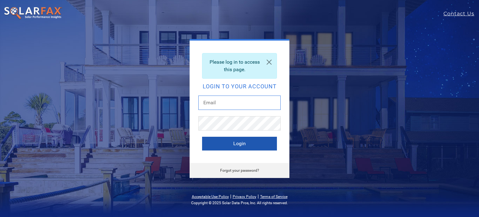
type input "[PERSON_NAME][EMAIL_ADDRESS][PERSON_NAME][DOMAIN_NAME]"
click at [218, 145] on button "Login" at bounding box center [239, 143] width 75 height 14
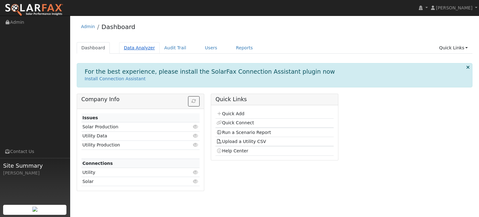
click at [142, 49] on link "Data Analyzer" at bounding box center [139, 48] width 41 height 12
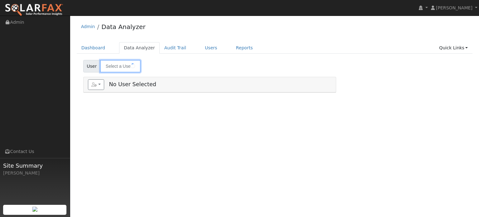
type input "Mike Conner"
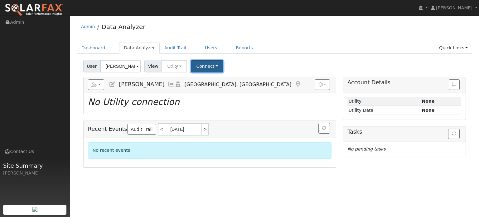
click at [197, 66] on button "Connect" at bounding box center [207, 66] width 32 height 12
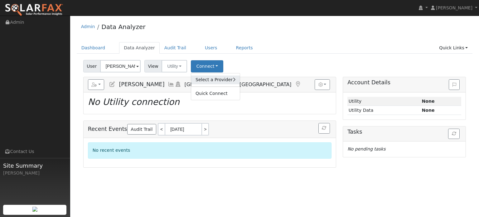
click at [204, 77] on link "Select a Provider" at bounding box center [215, 79] width 49 height 9
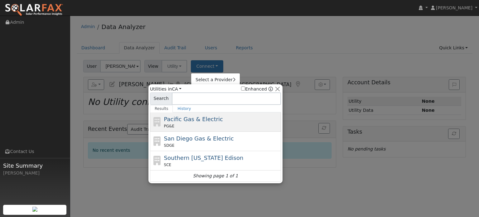
click at [176, 119] on span "Pacific Gas & Electric" at bounding box center [193, 119] width 59 height 7
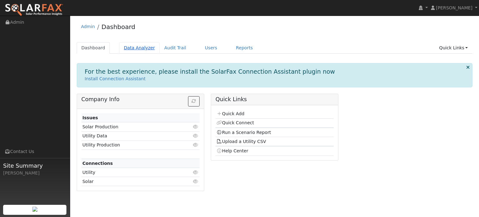
click at [141, 47] on link "Data Analyzer" at bounding box center [139, 48] width 41 height 12
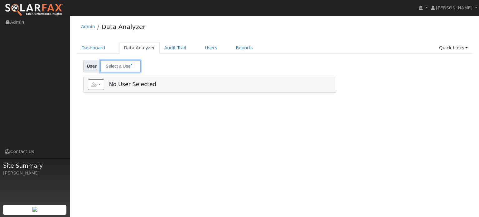
type input "Mike Conner"
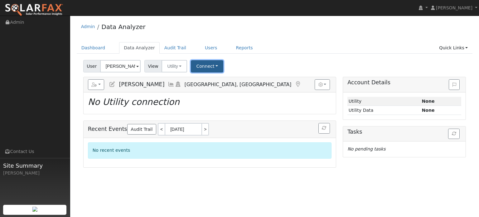
click at [204, 67] on button "Connect" at bounding box center [207, 66] width 32 height 12
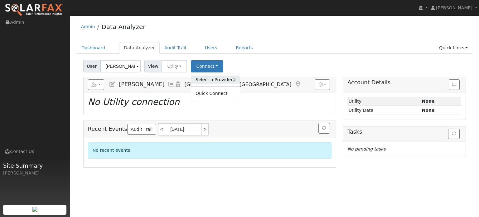
click at [209, 80] on link "Select a Provider" at bounding box center [215, 79] width 49 height 9
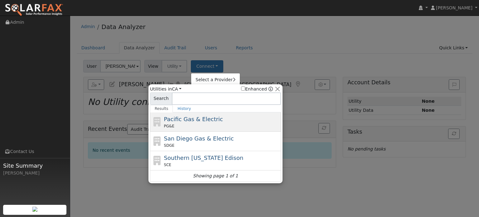
click at [198, 125] on div "PG&E" at bounding box center [222, 126] width 116 height 6
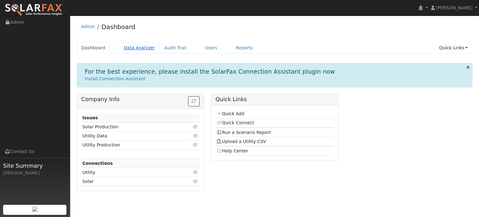
click at [135, 46] on link "Data Analyzer" at bounding box center [139, 48] width 41 height 12
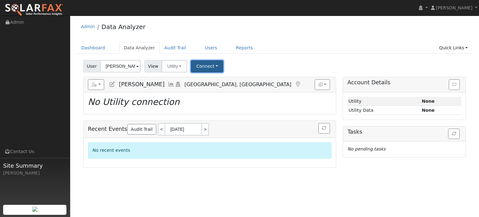
click at [216, 69] on button "Connect" at bounding box center [207, 66] width 32 height 12
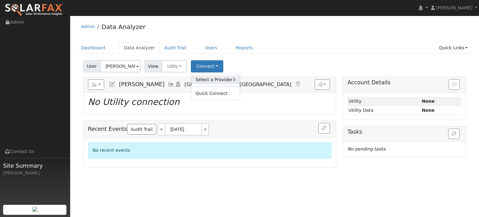
click at [207, 81] on link "Select a Provider" at bounding box center [215, 79] width 49 height 9
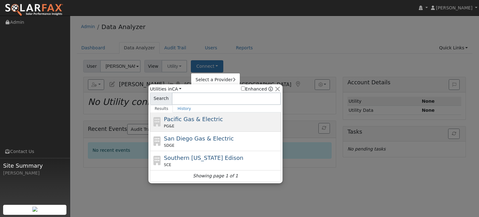
click at [186, 119] on span "Pacific Gas & Electric" at bounding box center [193, 119] width 59 height 7
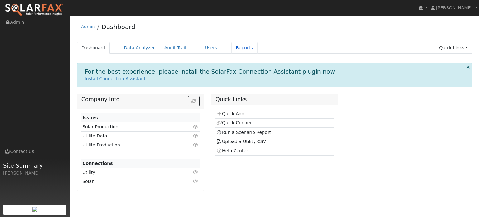
click at [236, 50] on link "Reports" at bounding box center [244, 48] width 26 height 12
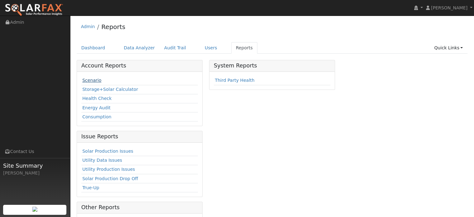
click at [95, 81] on link "Scenario" at bounding box center [91, 80] width 19 height 5
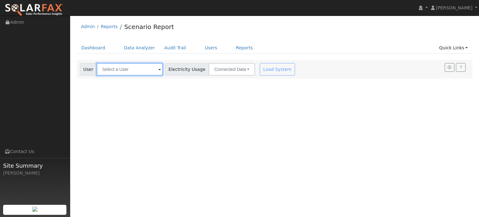
click at [143, 71] on input "text" at bounding box center [130, 69] width 66 height 12
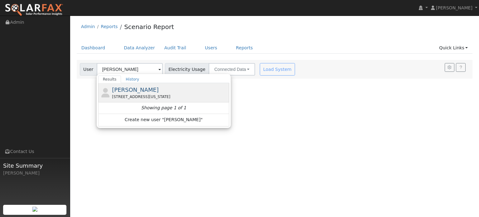
click at [132, 94] on div "16748 Excelsior Ditch Camp Rd, Nevada City, CA 95959" at bounding box center [170, 97] width 116 height 6
type input "Josh Miller"
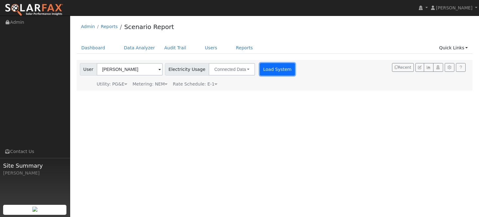
click at [270, 68] on button "Load System" at bounding box center [278, 69] width 36 height 12
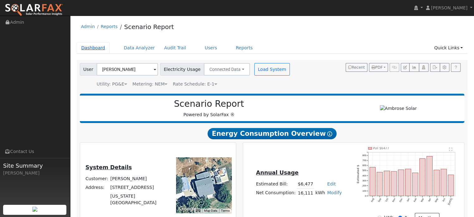
click at [93, 47] on link "Dashboard" at bounding box center [93, 48] width 33 height 12
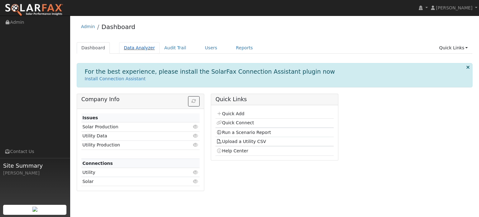
click at [140, 47] on link "Data Analyzer" at bounding box center [139, 48] width 41 height 12
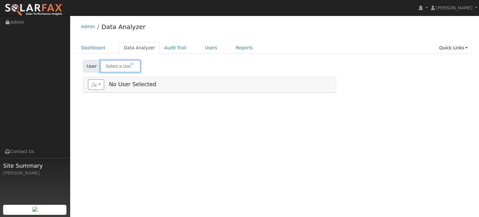
type input "[PERSON_NAME]"
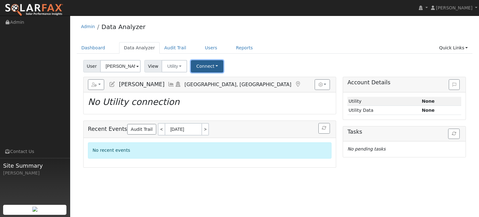
click at [198, 66] on button "Connect" at bounding box center [207, 66] width 32 height 12
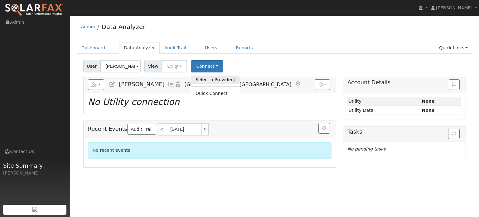
click at [203, 79] on link "Select a Provider" at bounding box center [215, 79] width 49 height 9
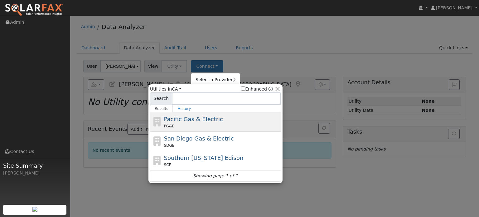
click at [199, 119] on span "Pacific Gas & Electric" at bounding box center [193, 119] width 59 height 7
